Goal: Information Seeking & Learning: Check status

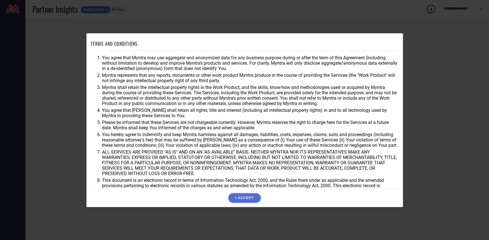
scroll to position [14, 0]
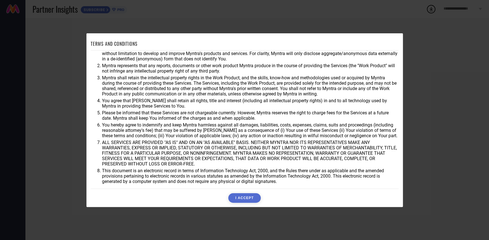
click at [243, 198] on button "I ACCEPT" at bounding box center [244, 198] width 33 height 10
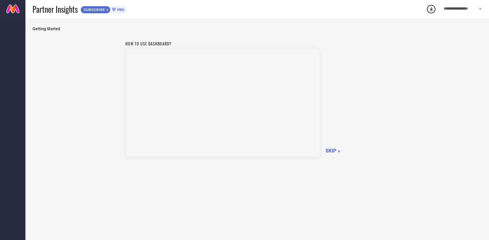
click at [334, 150] on span "SKIP »" at bounding box center [333, 151] width 15 height 6
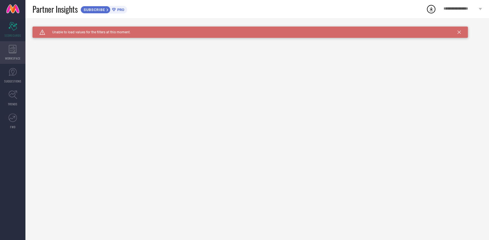
click at [11, 50] on icon at bounding box center [13, 49] width 8 height 8
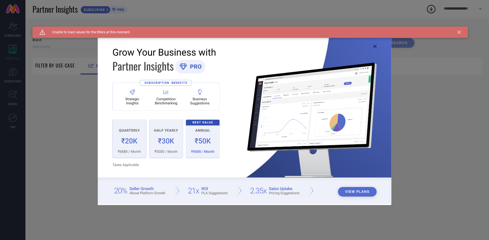
type input "1 STOP FASHION"
type input "All"
click at [375, 46] on icon at bounding box center [374, 46] width 3 height 3
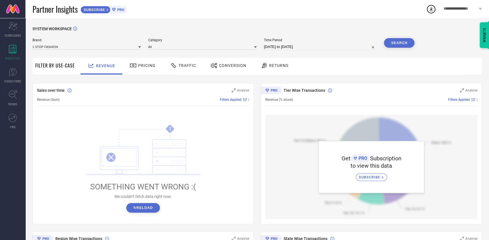
click at [372, 178] on span "SUBSCRIBE" at bounding box center [370, 177] width 23 height 4
